Goal: Navigation & Orientation: Find specific page/section

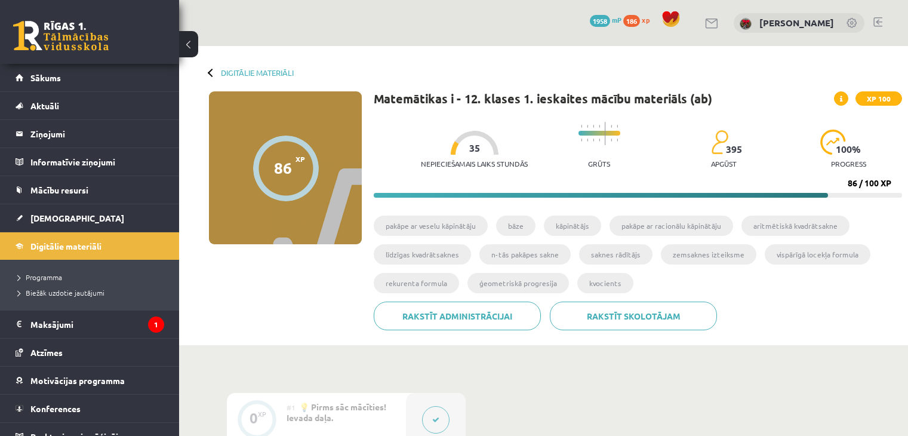
scroll to position [595, 0]
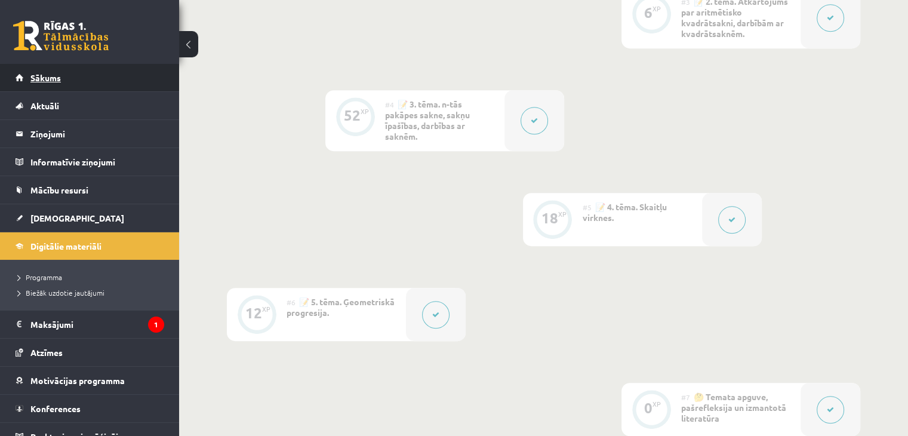
click at [38, 79] on span "Sākums" at bounding box center [45, 77] width 30 height 11
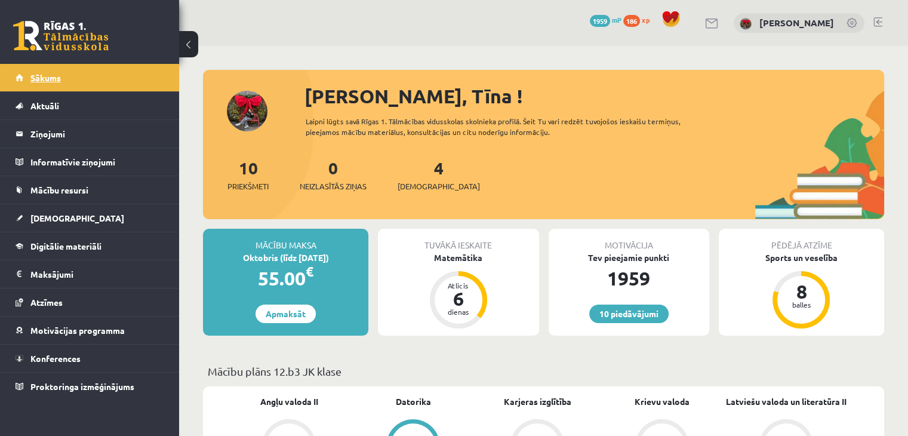
click at [50, 75] on span "Sākums" at bounding box center [45, 77] width 30 height 11
